Goal: Check status: Check status

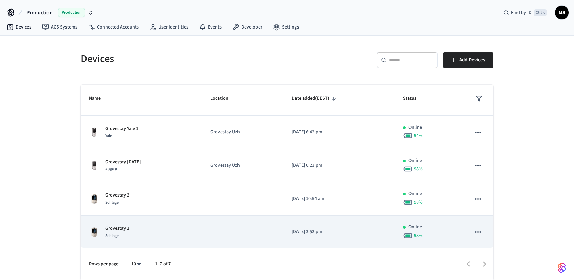
click at [192, 230] on div "Grovestay 1 Schlage" at bounding box center [141, 232] width 105 height 14
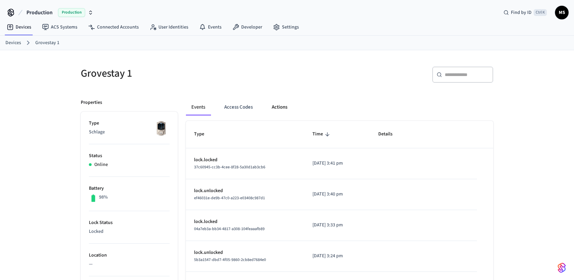
click at [284, 105] on button "Actions" at bounding box center [279, 107] width 26 height 16
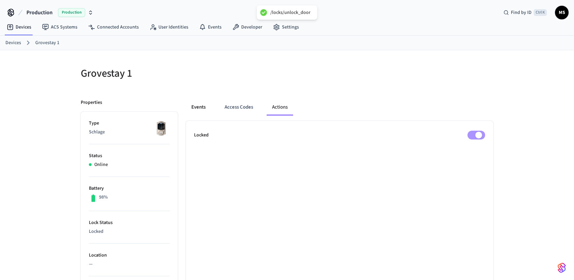
click at [199, 108] on button "Events" at bounding box center [198, 107] width 25 height 16
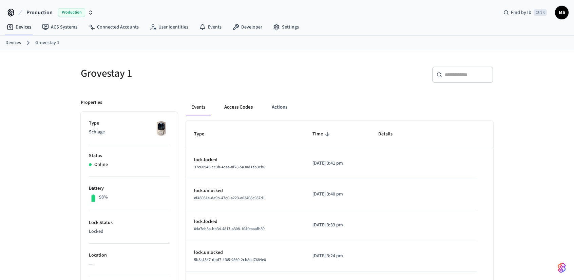
click at [226, 107] on button "Access Codes" at bounding box center [238, 107] width 39 height 16
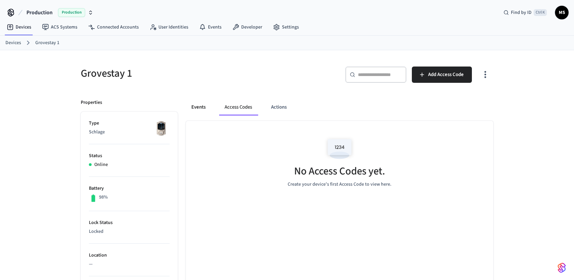
click at [206, 106] on button "Events" at bounding box center [198, 107] width 25 height 16
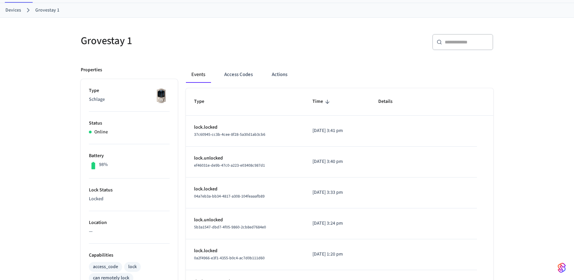
scroll to position [34, 0]
drag, startPoint x: 266, startPoint y: 62, endPoint x: 270, endPoint y: 64, distance: 3.8
click at [267, 63] on div "Events Access Codes Actions Type Time Details lock.locked 37c60945-cc3b-4cee-8f…" at bounding box center [335, 263] width 315 height 412
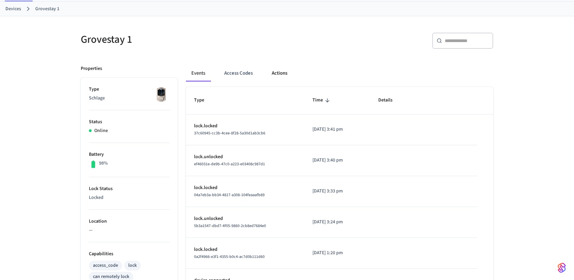
click at [284, 70] on button "Actions" at bounding box center [279, 73] width 26 height 16
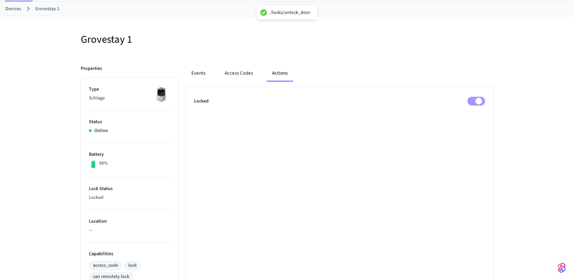
click at [439, 145] on ul "Locked" at bounding box center [339, 278] width 307 height 382
click at [496, 46] on div "Grovestay 1 Properties Type Schlage Status Online Battery 98% Lock Status Locke…" at bounding box center [286, 246] width 423 height 444
